Goal: Transaction & Acquisition: Purchase product/service

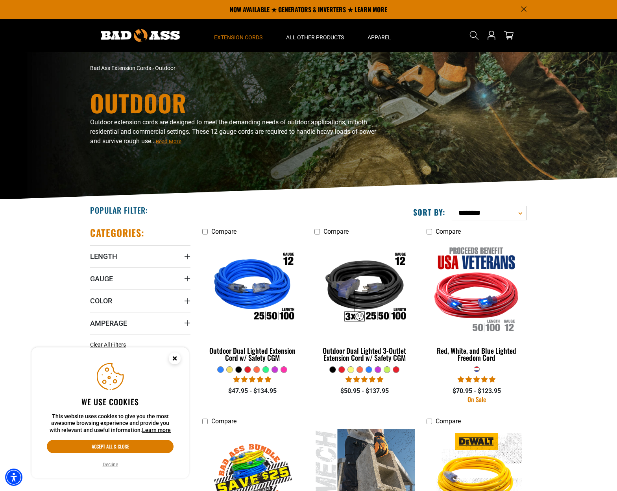
click at [172, 356] on circle "Close this option" at bounding box center [175, 358] width 12 height 12
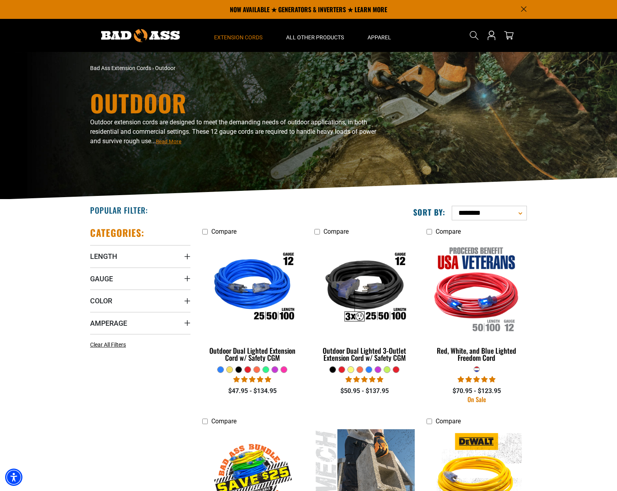
click at [181, 141] on span "Read More" at bounding box center [169, 141] width 26 height 6
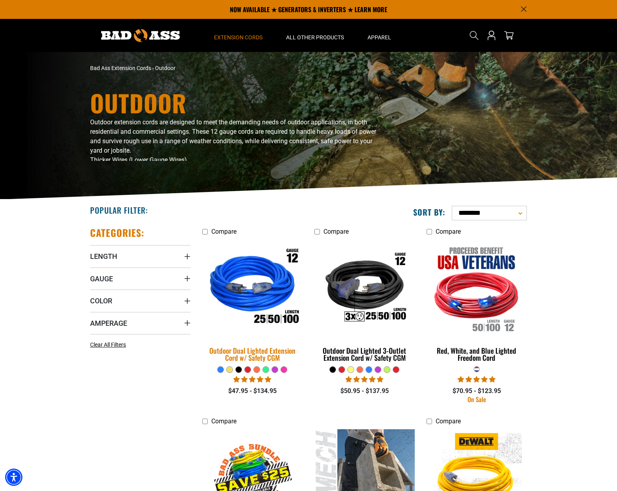
click at [240, 289] on img at bounding box center [252, 288] width 110 height 101
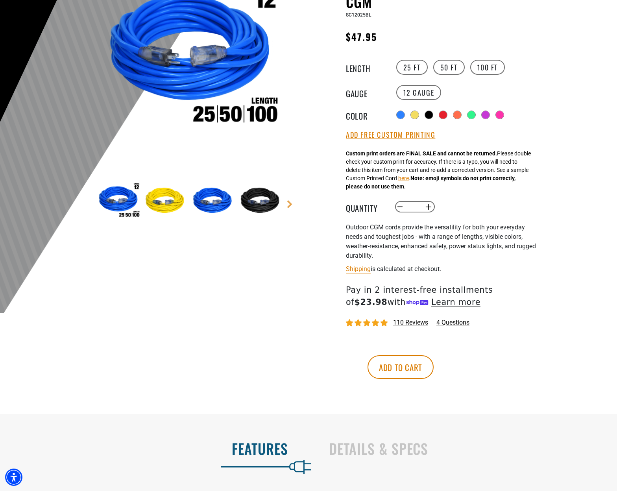
scroll to position [134, 0]
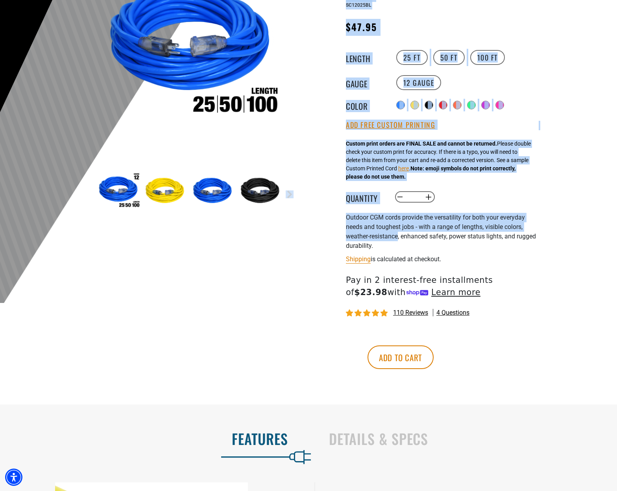
drag, startPoint x: 401, startPoint y: 239, endPoint x: 298, endPoint y: 239, distance: 103.4
click at [298, 239] on div "1 of 9" at bounding box center [308, 177] width 472 height 454
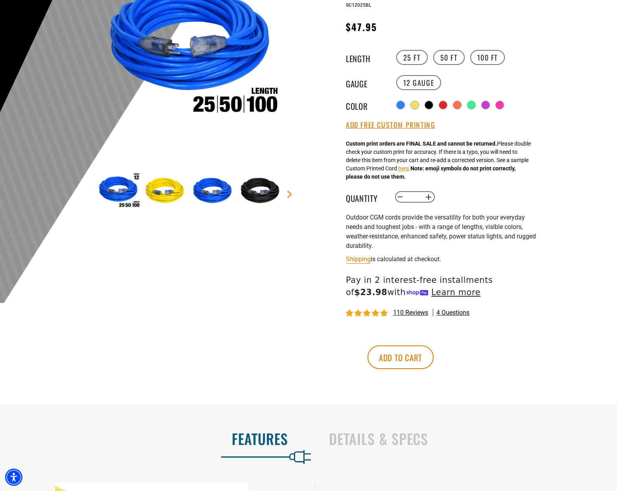
click at [538, 264] on div "Shipping is calculated at checkout." at bounding box center [442, 259] width 193 height 11
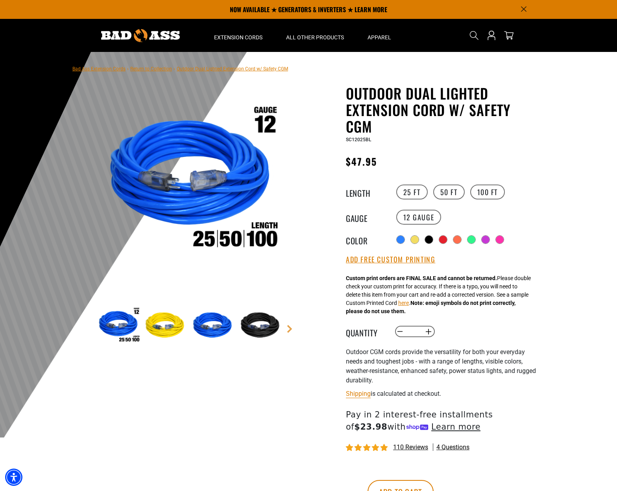
scroll to position [0, 0]
